Goal: Find specific page/section: Find specific page/section

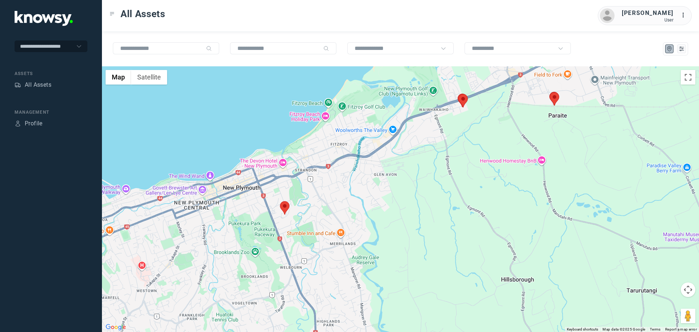
click at [458, 94] on area at bounding box center [458, 94] width 0 height 0
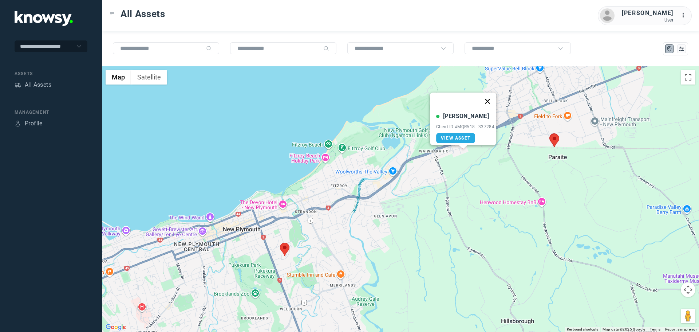
click at [493, 95] on button "Close" at bounding box center [487, 100] width 17 height 17
click at [280, 243] on area at bounding box center [280, 243] width 0 height 0
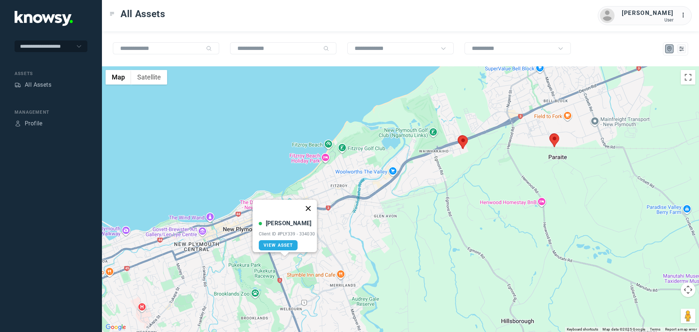
click at [310, 204] on button "Close" at bounding box center [307, 208] width 17 height 17
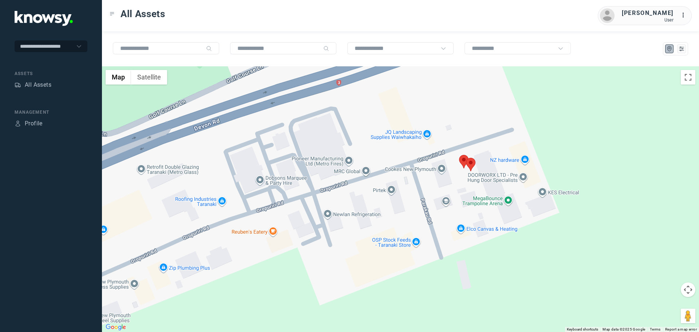
click at [459, 155] on area at bounding box center [459, 155] width 0 height 0
click at [461, 156] on link "View Asset" at bounding box center [456, 157] width 39 height 10
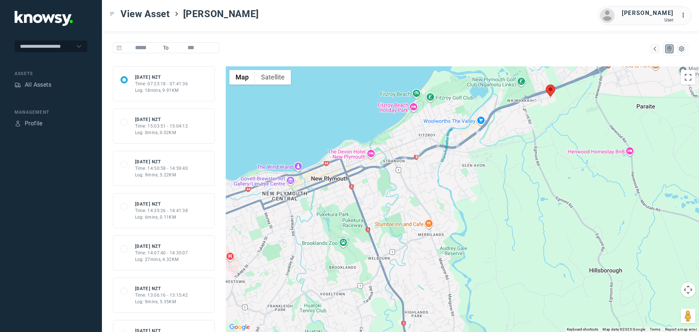
drag, startPoint x: 458, startPoint y: 240, endPoint x: 370, endPoint y: 294, distance: 103.6
click at [370, 294] on div at bounding box center [462, 198] width 473 height 265
click at [359, 32] on div "To" at bounding box center [400, 48] width 597 height 35
click at [45, 86] on div "All Assets" at bounding box center [38, 84] width 27 height 9
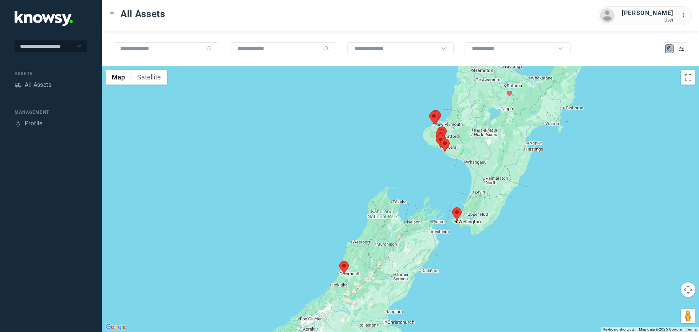
click at [452, 207] on area at bounding box center [452, 207] width 0 height 0
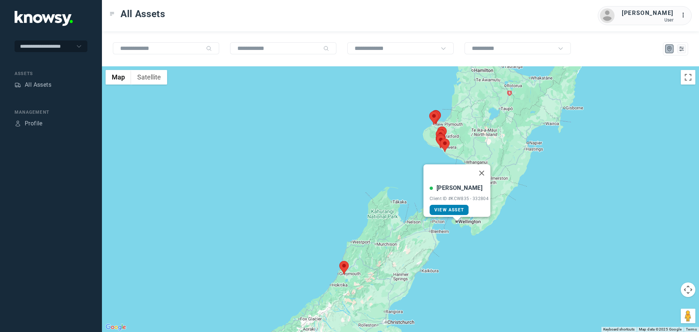
click at [452, 207] on span "View Asset" at bounding box center [448, 209] width 29 height 5
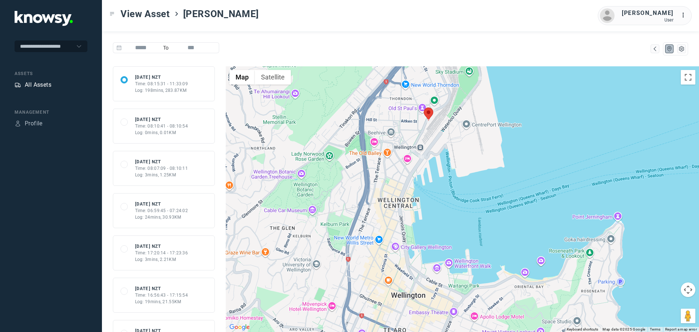
click at [39, 85] on div "All Assets" at bounding box center [38, 84] width 27 height 9
